Goal: Task Accomplishment & Management: Complete application form

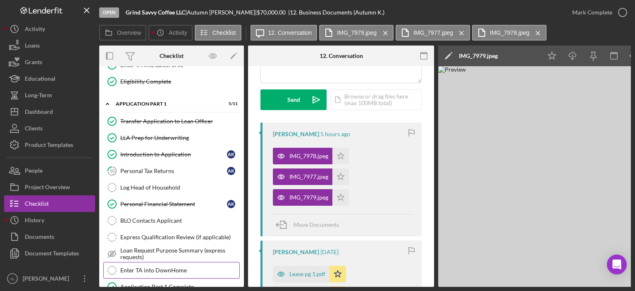
scroll to position [361, 0]
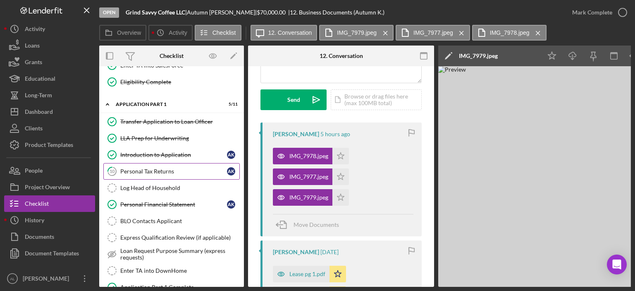
click at [153, 168] on div "Personal Tax Returns" at bounding box center [173, 171] width 107 height 7
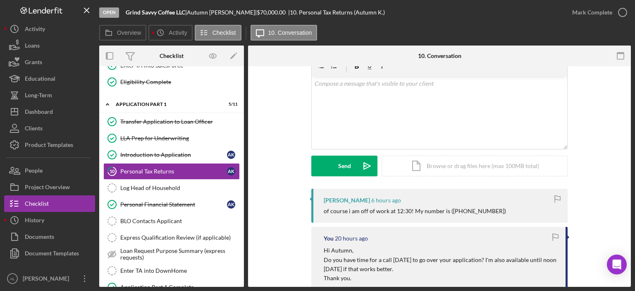
scroll to position [40, 0]
click at [337, 106] on div "v Color teal Color pink Remove color Add row above Add row below Add column bef…" at bounding box center [440, 113] width 256 height 72
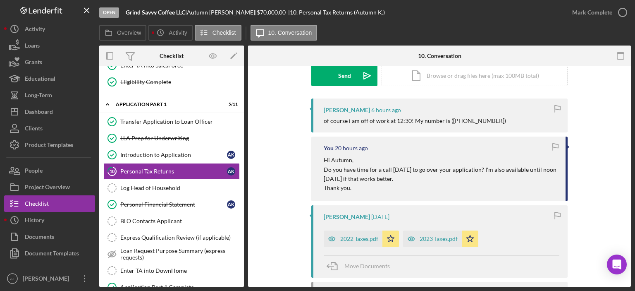
scroll to position [147, 0]
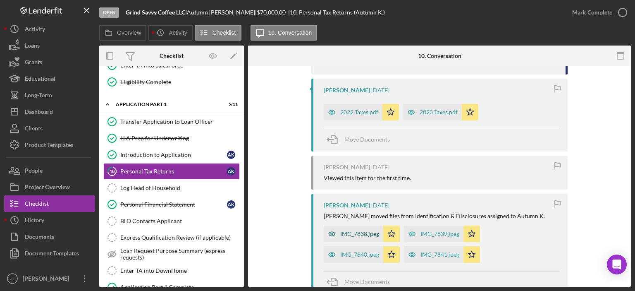
click at [355, 230] on div "IMG_7838.jpeg" at bounding box center [359, 233] width 39 height 7
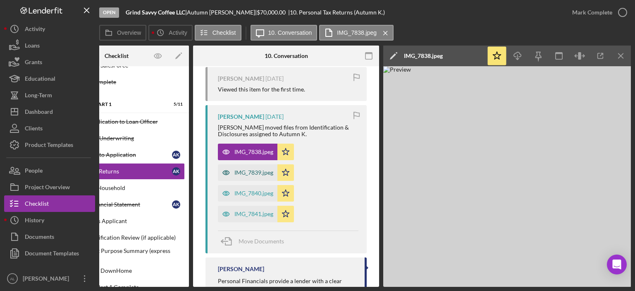
scroll to position [381, 0]
click at [264, 168] on div "IMG_7839.jpeg" at bounding box center [248, 171] width 60 height 17
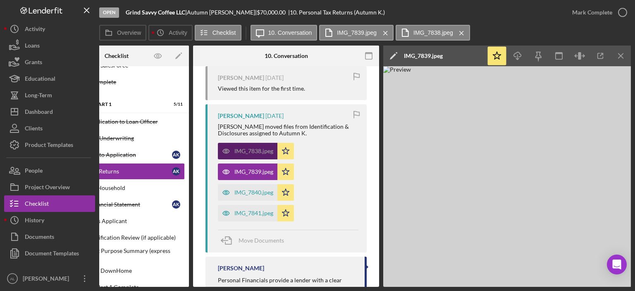
click at [262, 154] on div "IMG_7838.jpeg" at bounding box center [254, 151] width 39 height 7
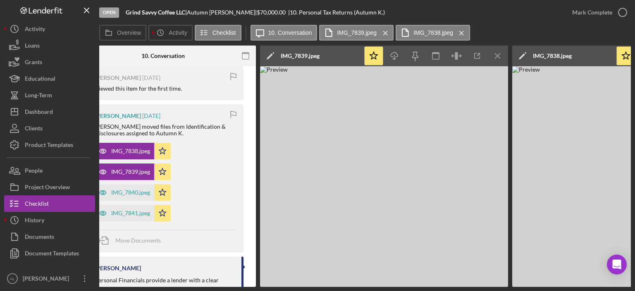
scroll to position [0, 157]
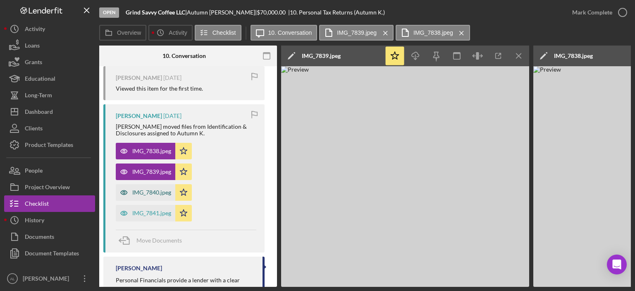
click at [155, 195] on div "IMG_7840.jpeg" at bounding box center [151, 192] width 39 height 7
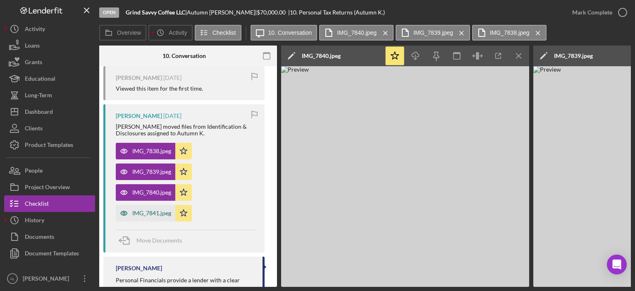
click at [147, 212] on div "IMG_7841.jpeg" at bounding box center [151, 213] width 39 height 7
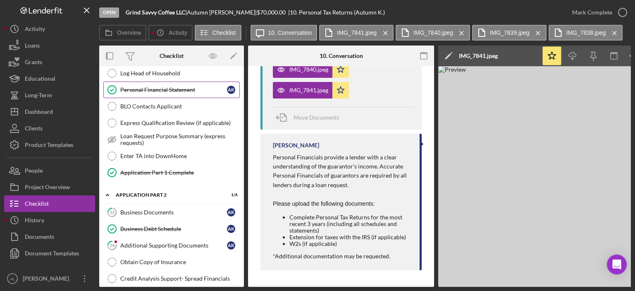
scroll to position [478, 0]
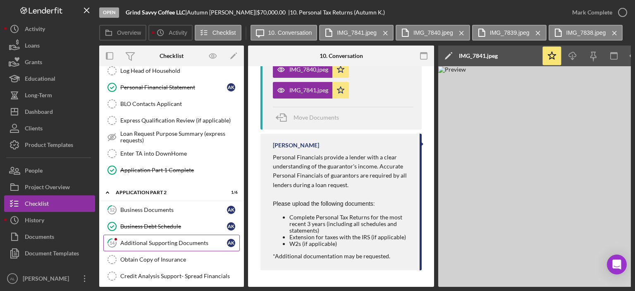
click at [157, 240] on link "14 Additional Supporting Documents A K" at bounding box center [171, 243] width 137 height 17
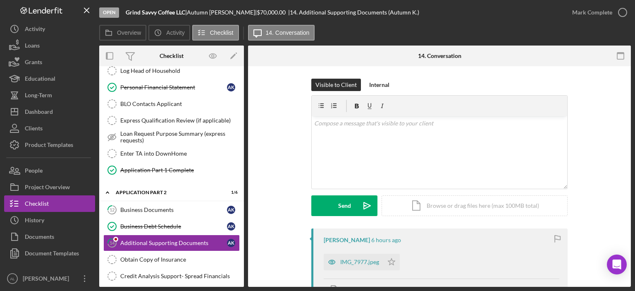
scroll to position [55, 0]
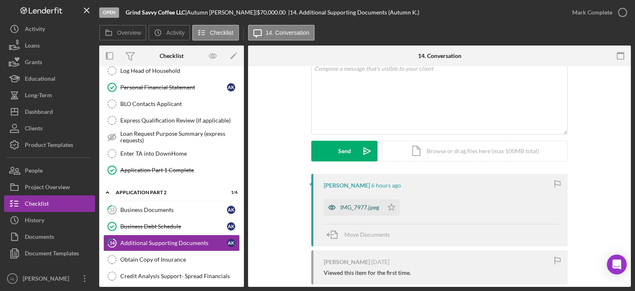
click at [361, 202] on div "IMG_7977.jpeg" at bounding box center [354, 207] width 60 height 17
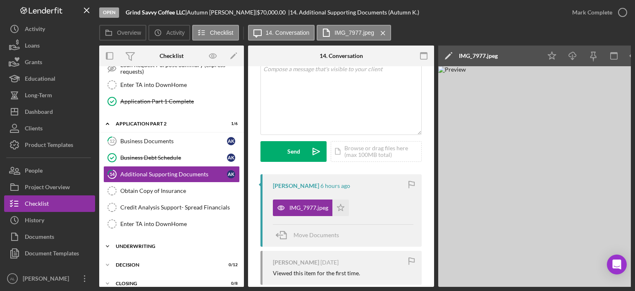
scroll to position [570, 0]
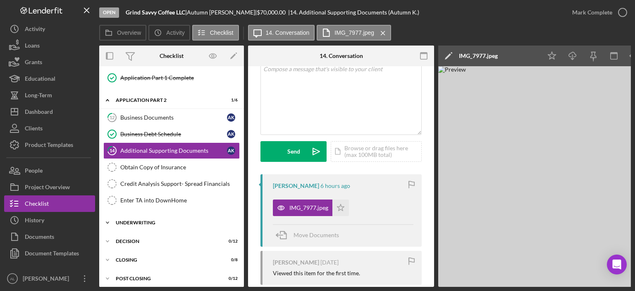
click at [147, 221] on div "Icon/Expander Underwriting 0 / 8" at bounding box center [171, 222] width 145 height 17
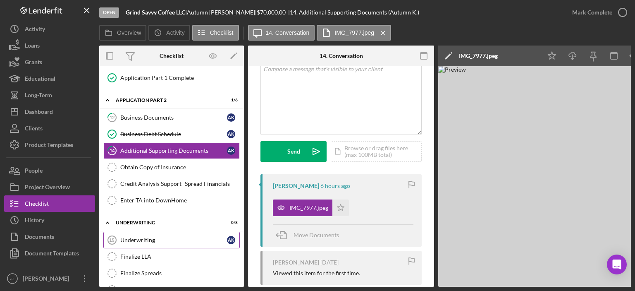
click at [147, 232] on link "Underwriting 15 Underwriting A K" at bounding box center [171, 240] width 137 height 17
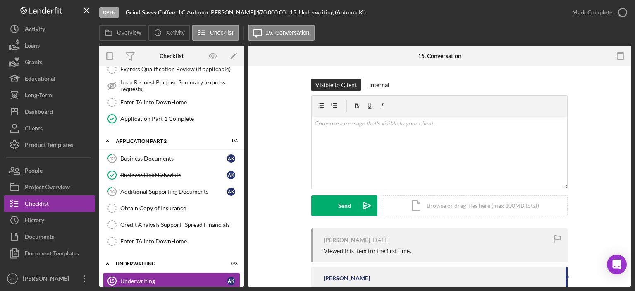
scroll to position [520, 0]
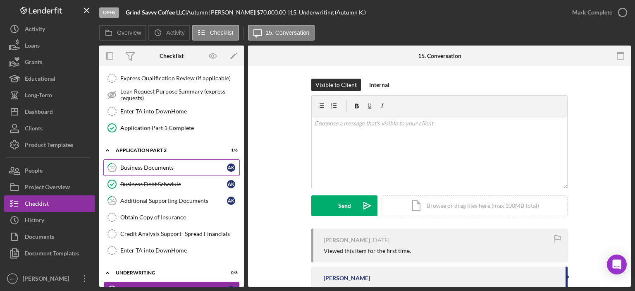
click at [151, 164] on div "Business Documents" at bounding box center [173, 167] width 107 height 7
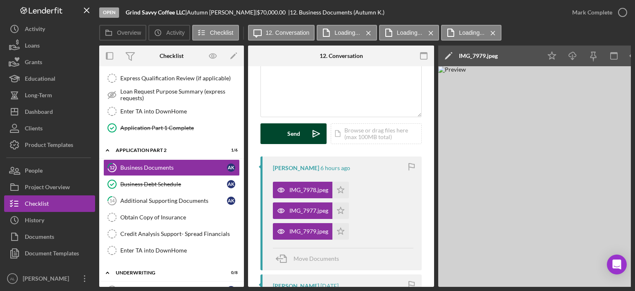
scroll to position [74, 0]
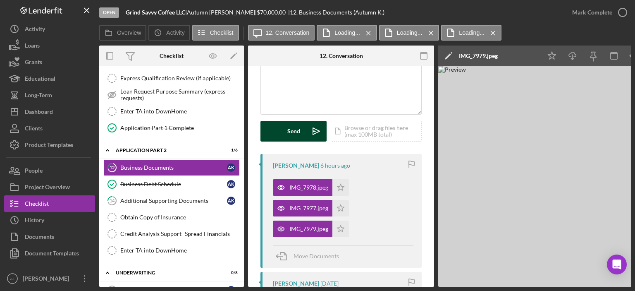
click at [296, 202] on div "IMG_7977.jpeg" at bounding box center [303, 208] width 60 height 17
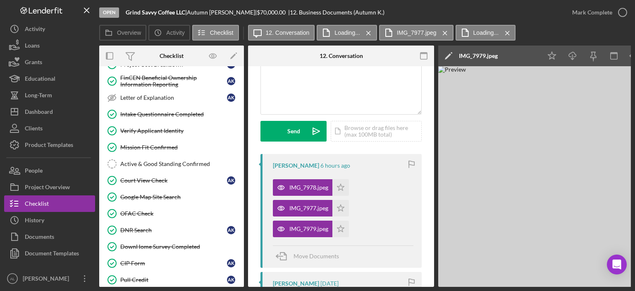
scroll to position [65, 0]
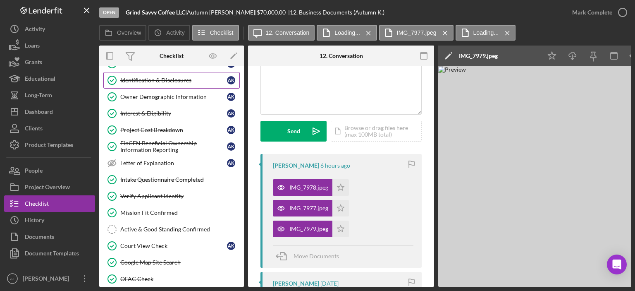
click at [169, 74] on link "Identification & Disclosures Identification & Disclosures A K" at bounding box center [171, 80] width 137 height 17
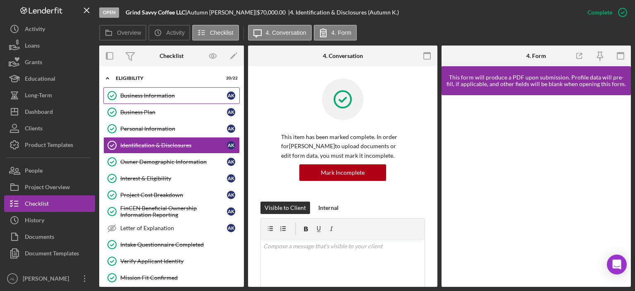
click at [173, 92] on div "Business Information" at bounding box center [173, 95] width 107 height 7
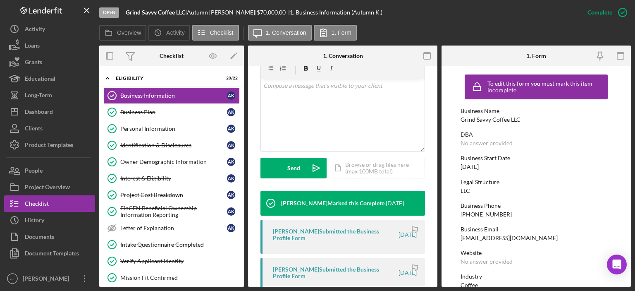
scroll to position [162, 0]
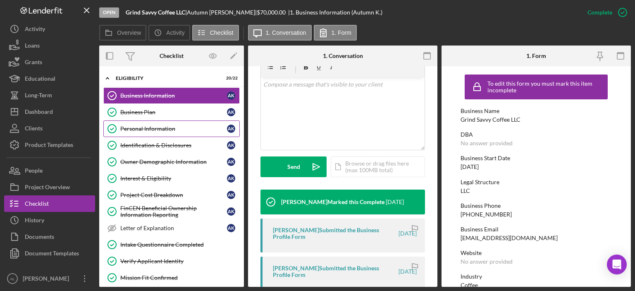
click at [179, 130] on div "Personal Information" at bounding box center [173, 128] width 107 height 7
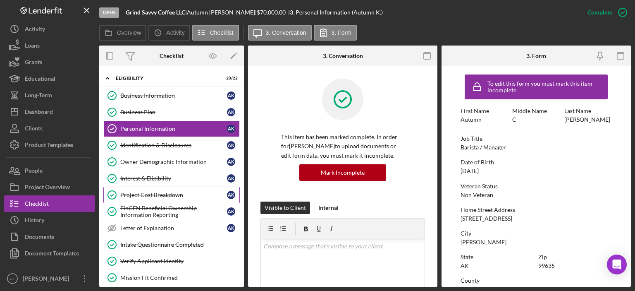
click at [170, 187] on link "Project Cost Breakdown Project Cost Breakdown A K" at bounding box center [171, 195] width 137 height 17
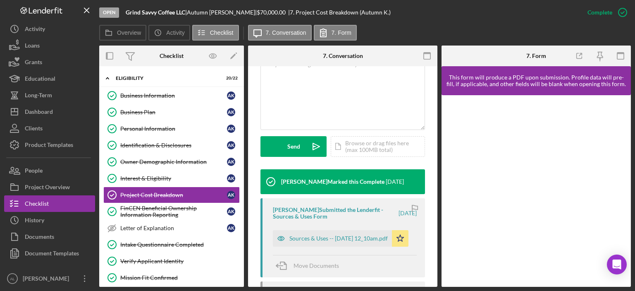
scroll to position [192, 0]
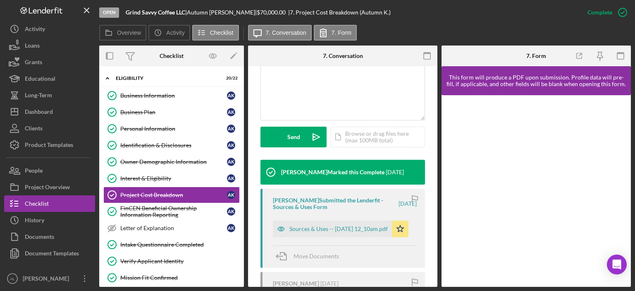
click at [321, 238] on div "[PERSON_NAME] Submitted the Lenderfit - Sources & Uses Form [DATE] Sources & Us…" at bounding box center [343, 228] width 165 height 79
click at [327, 228] on div "Sources & Uses -- [DATE] 12_10am.pdf" at bounding box center [339, 228] width 98 height 7
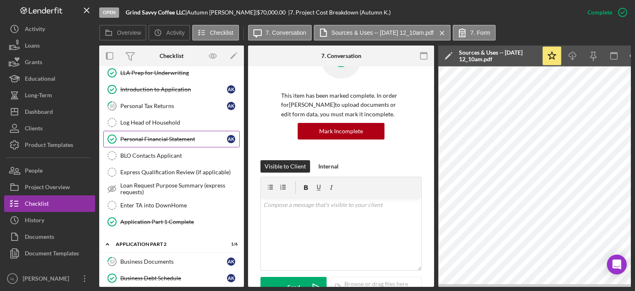
scroll to position [429, 0]
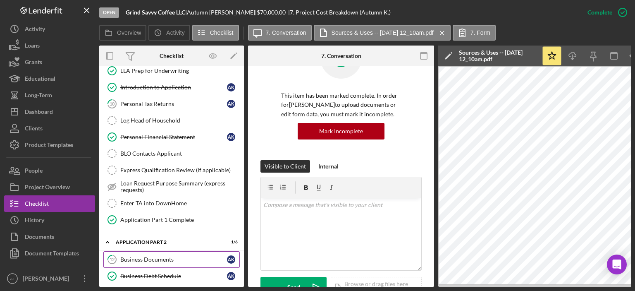
click at [159, 256] on div "Business Documents" at bounding box center [173, 259] width 107 height 7
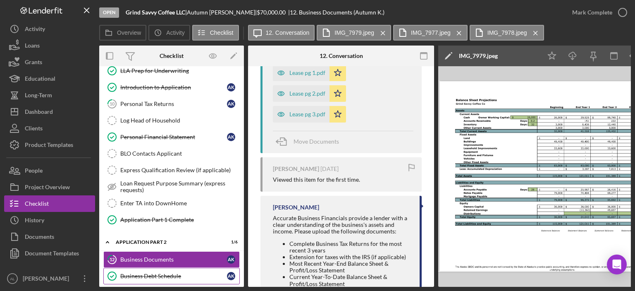
scroll to position [453, 0]
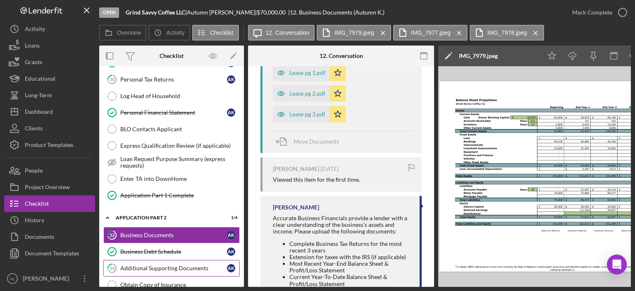
click at [194, 265] on div "Additional Supporting Documents" at bounding box center [173, 268] width 107 height 7
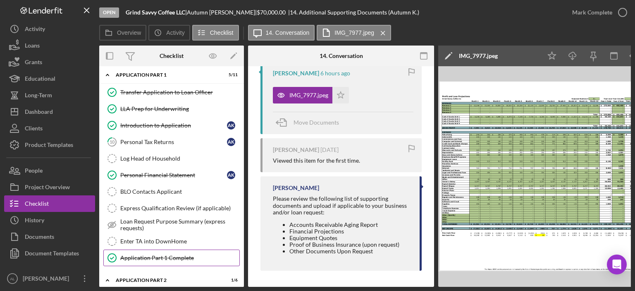
scroll to position [339, 0]
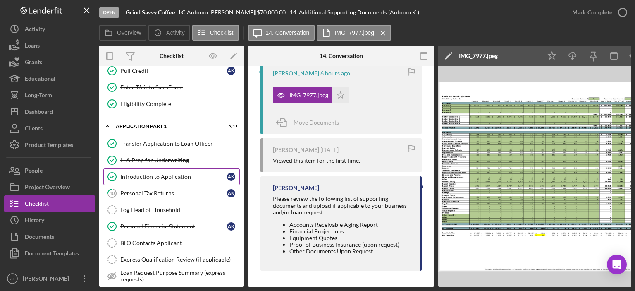
click at [183, 173] on div "Introduction to Application" at bounding box center [173, 176] width 107 height 7
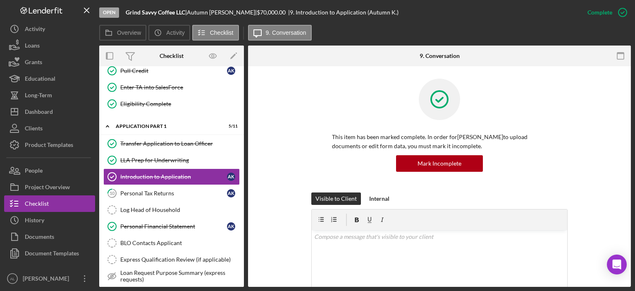
scroll to position [162, 0]
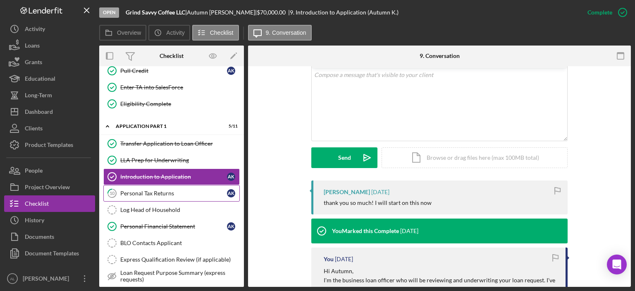
click at [194, 185] on link "10 Personal Tax Returns A K" at bounding box center [171, 193] width 137 height 17
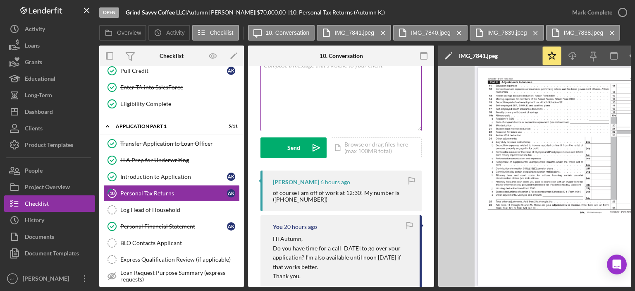
scroll to position [33, 0]
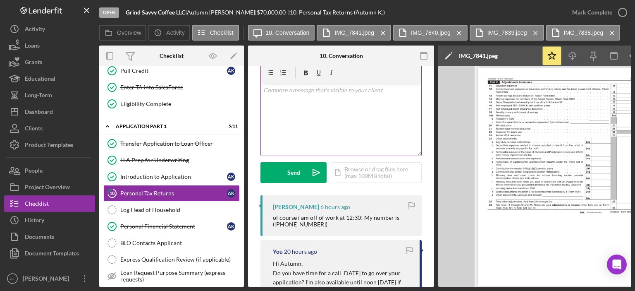
click at [298, 107] on div "v Color teal Color pink Remove color Add row above Add row below Add column bef…" at bounding box center [341, 119] width 161 height 72
drag, startPoint x: 343, startPoint y: 89, endPoint x: 334, endPoint y: 87, distance: 8.8
click at [334, 87] on p "Perfect! I will give you a call at 2 [DATE]. :)" at bounding box center [342, 90] width 156 height 9
click at [361, 91] on p "Perfect! I will give you a call later [DATE]. :)" at bounding box center [342, 90] width 156 height 9
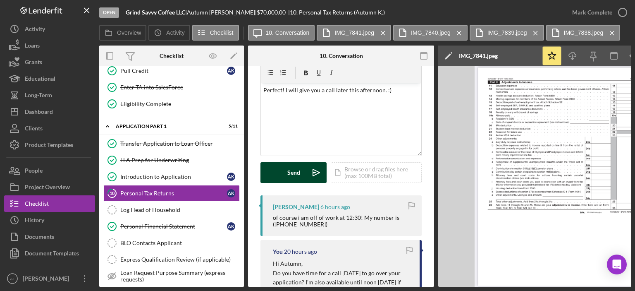
click at [312, 177] on icon "Icon/icon-invite-send" at bounding box center [316, 172] width 21 height 21
